Goal: Information Seeking & Learning: Learn about a topic

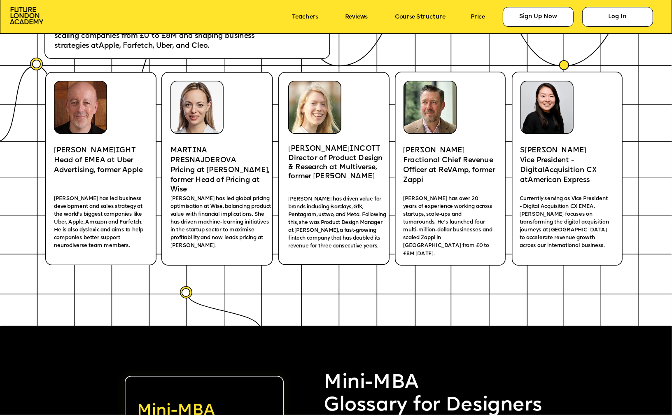
scroll to position [1419, 0]
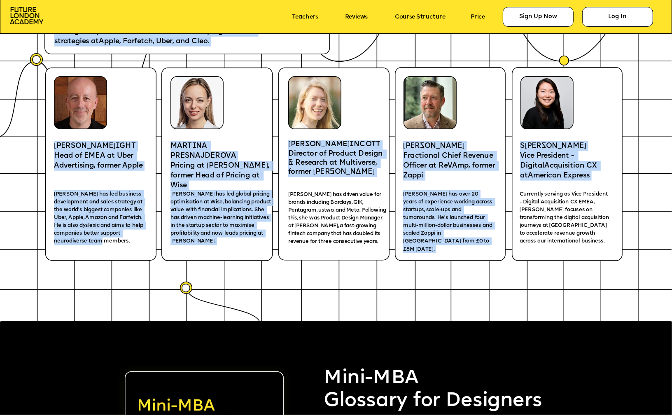
drag, startPoint x: 133, startPoint y: 241, endPoint x: 53, endPoint y: 191, distance: 95.0
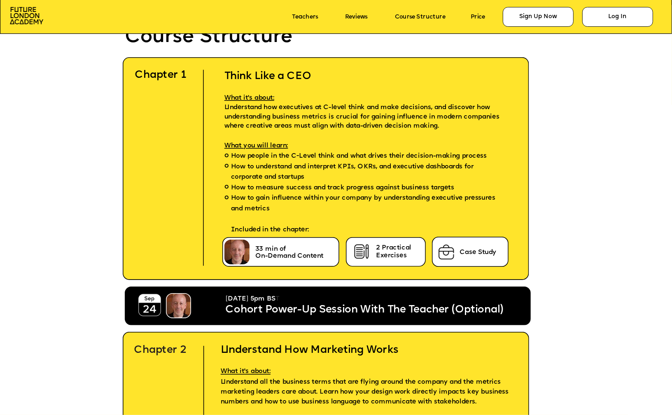
scroll to position [2018, 0]
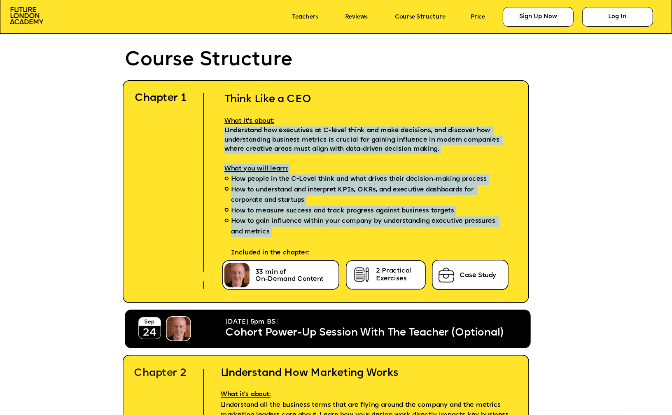
drag, startPoint x: 223, startPoint y: 129, endPoint x: 318, endPoint y: 238, distance: 144.4
click at [318, 238] on div "Think Like a CEO What it's about: Understand how executives at C-level think an…" at bounding box center [367, 169] width 312 height 179
copy div "Understand how executives at C-level think and make decisions, and discover how…"
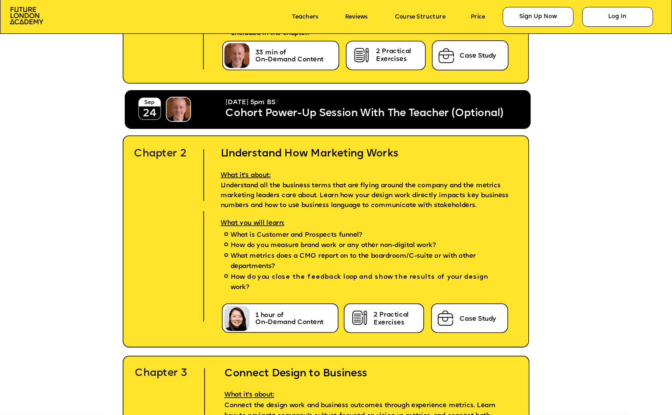
scroll to position [2252, 0]
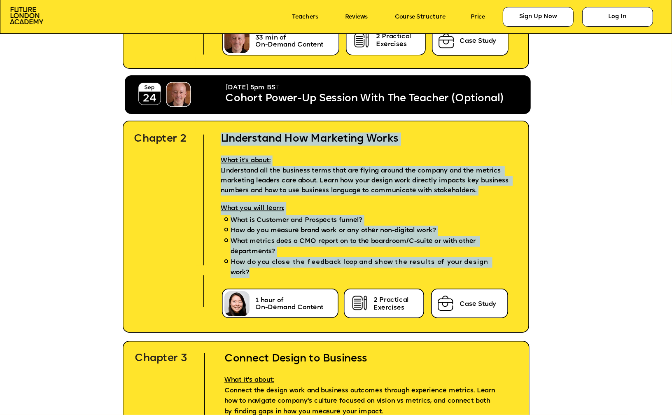
drag, startPoint x: 221, startPoint y: 134, endPoint x: 484, endPoint y: 266, distance: 294.2
click at [484, 266] on div "Understand How Marketing Works What it's about: Understand all the business ter…" at bounding box center [369, 212] width 317 height 186
copy div "Understand How Marketing Works What it's about: Understand all the business ter…"
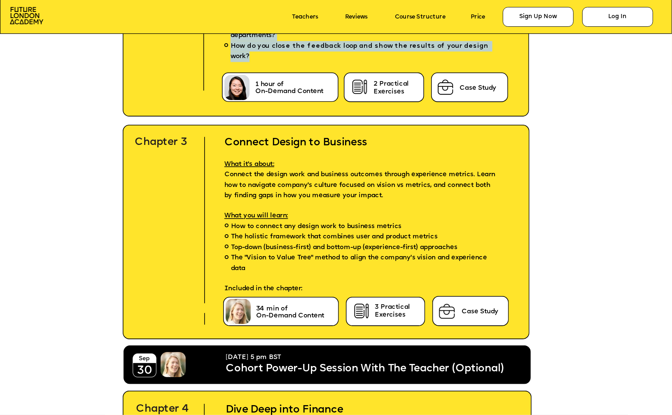
scroll to position [2500, 0]
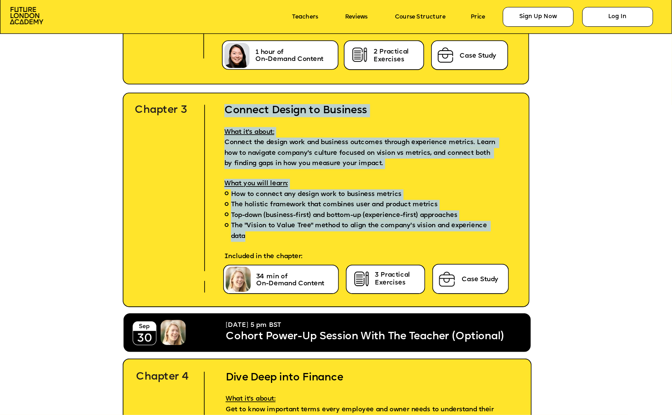
drag, startPoint x: 224, startPoint y: 109, endPoint x: 256, endPoint y: 237, distance: 132.0
click at [256, 237] on div "Connect Design to Business What it's about: Connect the design work and busines…" at bounding box center [363, 180] width 304 height 178
copy div "Connect Design to Business What it's about: Connect the design work and busines…"
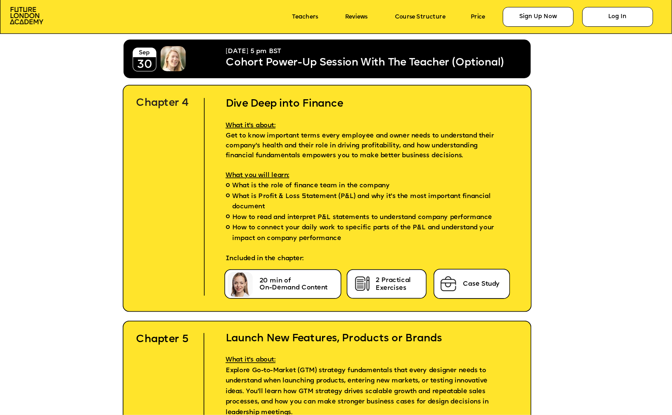
scroll to position [2793, 0]
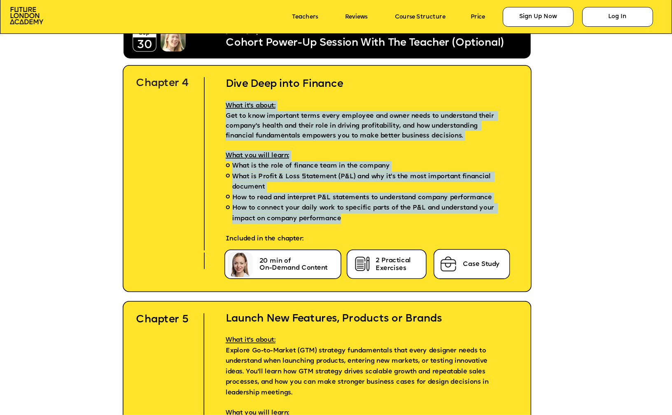
drag, startPoint x: 224, startPoint y: 101, endPoint x: 346, endPoint y: 218, distance: 169.4
click at [346, 218] on div "Dive Deep into Finance What it's about: Get to know important terms every emplo…" at bounding box center [368, 158] width 313 height 186
copy div "What it's about: Get to know important terms every employee and owner needs to …"
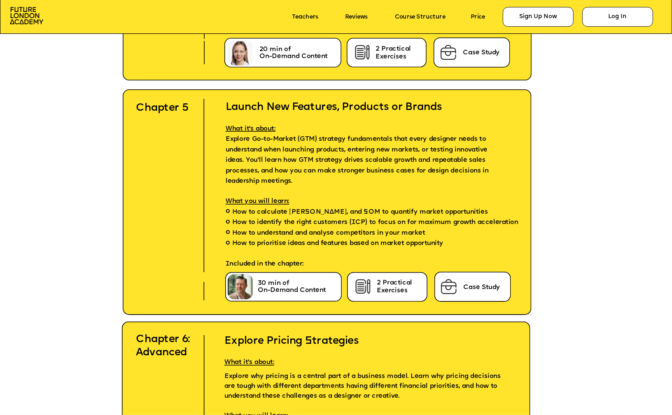
scroll to position [3003, 0]
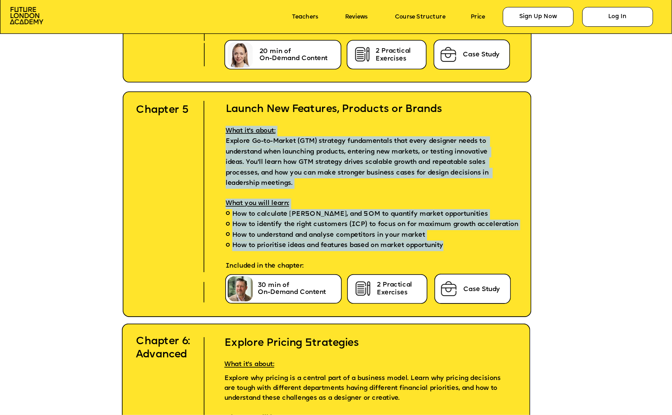
drag, startPoint x: 225, startPoint y: 129, endPoint x: 443, endPoint y: 245, distance: 247.7
click at [443, 245] on div "Launch New Features, Products or Brands What it's about: Explore Go-to-Market (…" at bounding box center [366, 184] width 309 height 188
copy div "What it's about: Explore Go-to-Market (GTM) strategy fundamentals that every de…"
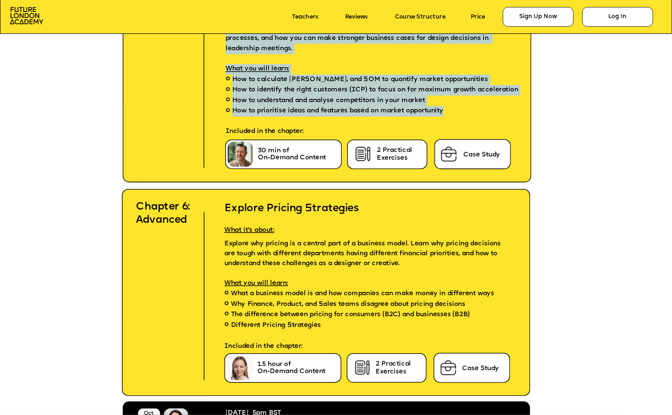
scroll to position [3186, 0]
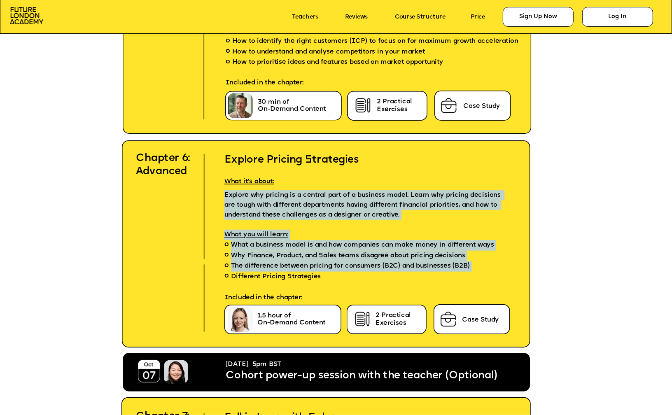
drag, startPoint x: 224, startPoint y: 193, endPoint x: 323, endPoint y: 274, distance: 127.8
click at [323, 274] on div "Explore Pricing Strategies What it's about: Explore why pricing is a central pa…" at bounding box center [357, 221] width 293 height 163
drag, startPoint x: 323, startPoint y: 278, endPoint x: 225, endPoint y: 191, distance: 131.8
click at [225, 191] on div "Explore Pricing Strategies What it's about: Explore why pricing is a central pa…" at bounding box center [357, 221] width 293 height 163
click at [225, 191] on p "Explore why pricing is a central part of a business model. Learn why pricing de…" at bounding box center [357, 203] width 293 height 33
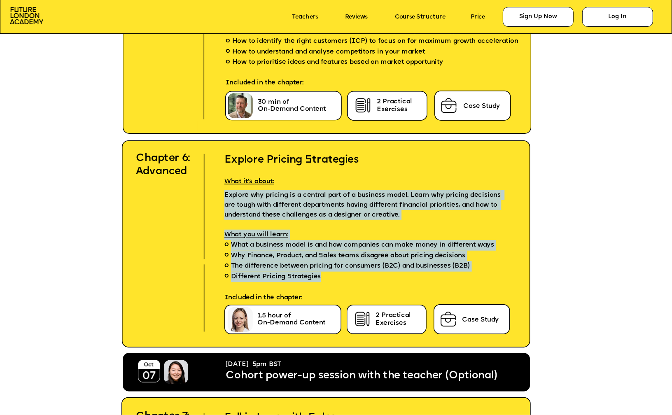
drag, startPoint x: 225, startPoint y: 192, endPoint x: 320, endPoint y: 275, distance: 126.4
click at [320, 275] on div "Explore Pricing Strategies What it's about: Explore why pricing is a central pa…" at bounding box center [357, 221] width 293 height 163
copy div "Explore why pricing is a central part of a business model. Learn why pricing de…"
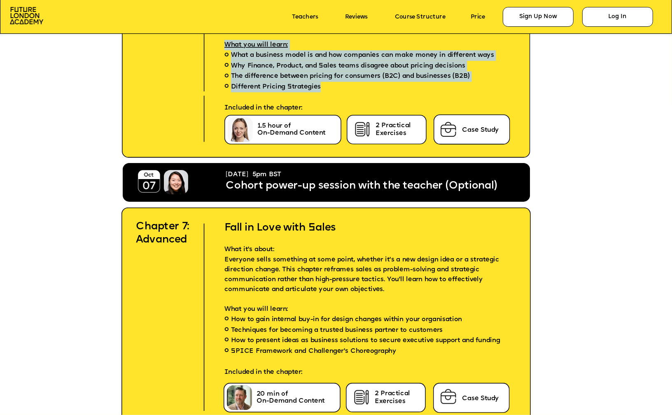
scroll to position [3476, 0]
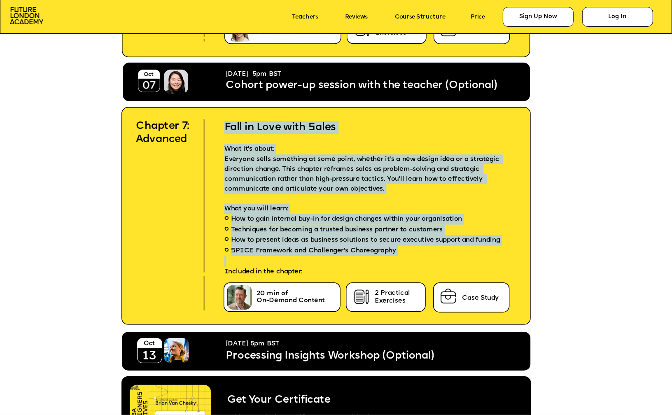
drag, startPoint x: 225, startPoint y: 121, endPoint x: 397, endPoint y: 256, distance: 218.7
click at [397, 256] on div "Fall in Love with Sales What it's about: Everyone sells something at some point…" at bounding box center [359, 196] width 297 height 176
copy div "Fall in Love with Sales What it's about: Everyone sells something at some point…"
